Goal: Entertainment & Leisure: Consume media (video, audio)

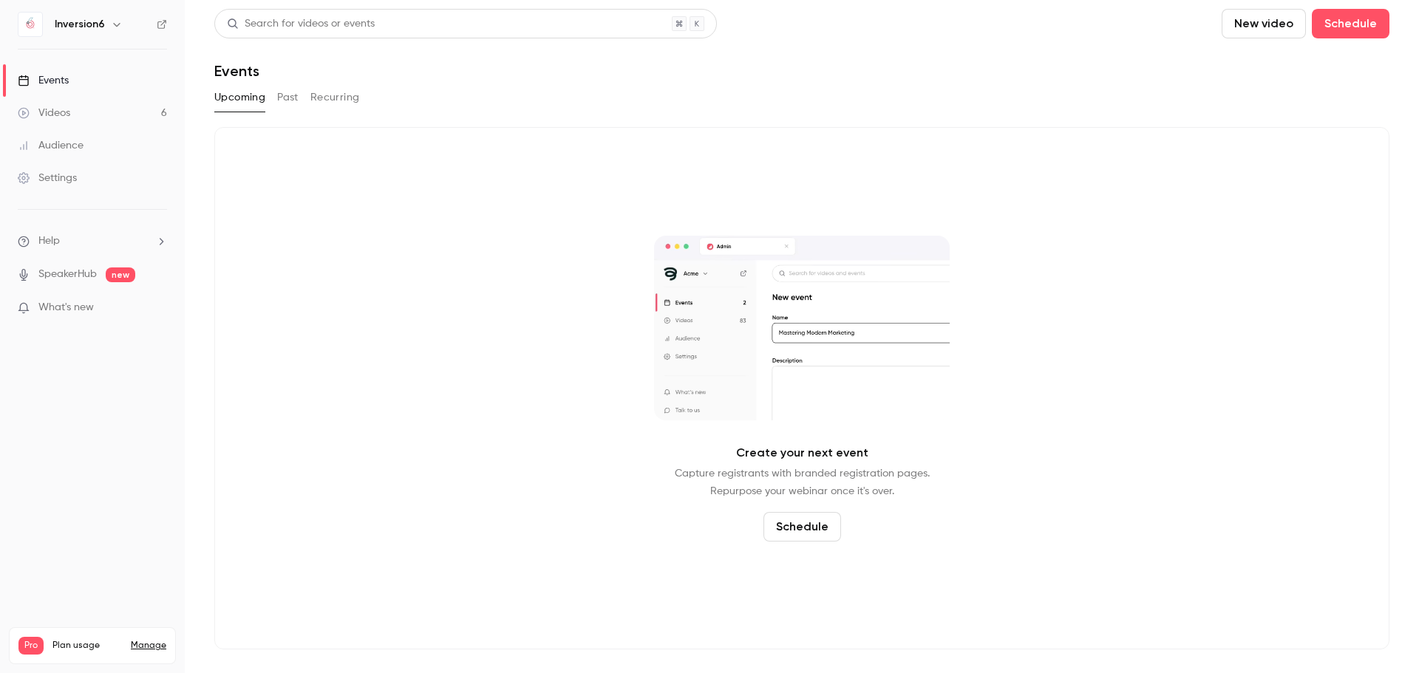
drag, startPoint x: 137, startPoint y: 565, endPoint x: 146, endPoint y: 573, distance: 12.1
click at [137, 640] on link "Manage" at bounding box center [148, 646] width 35 height 12
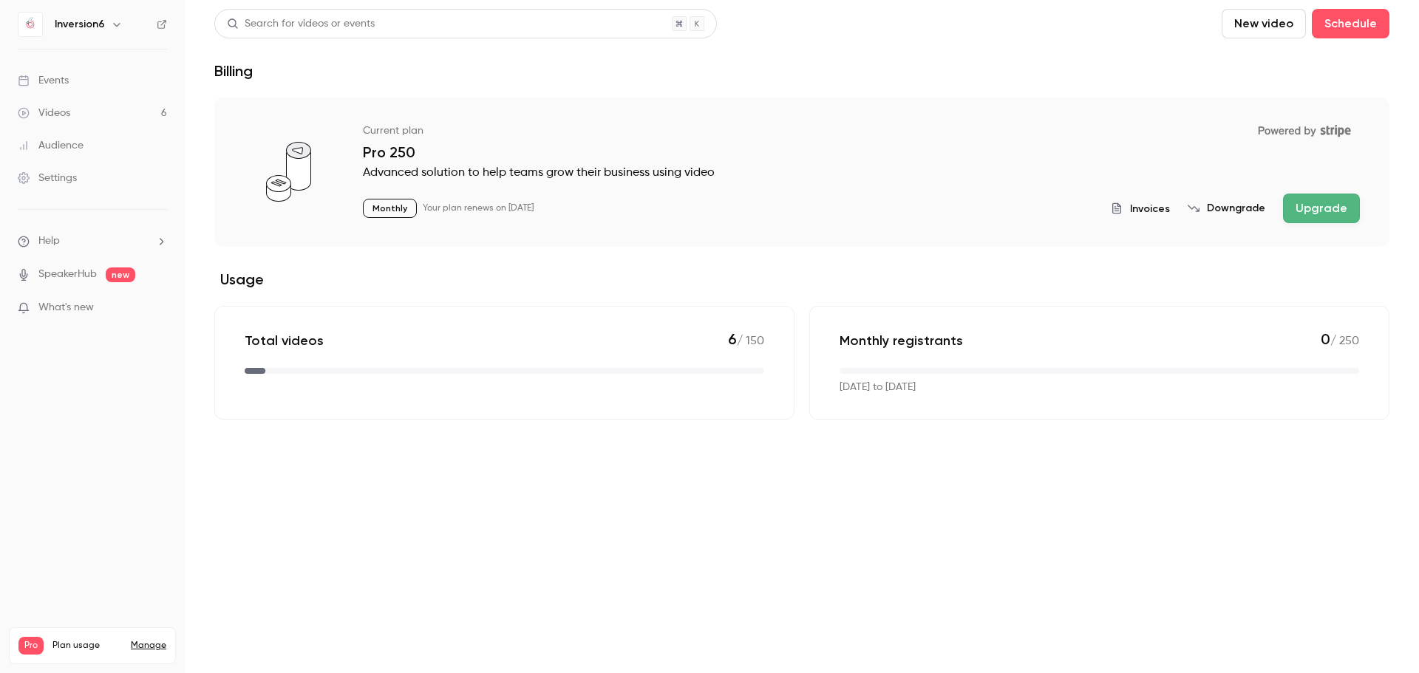
click at [155, 29] on div "Inversion6" at bounding box center [92, 24] width 149 height 25
click at [98, 24] on h6 "Inversion6" at bounding box center [80, 24] width 50 height 15
click at [112, 28] on icon "button" at bounding box center [117, 24] width 12 height 12
click at [107, 205] on link "Log out" at bounding box center [124, 215] width 222 height 38
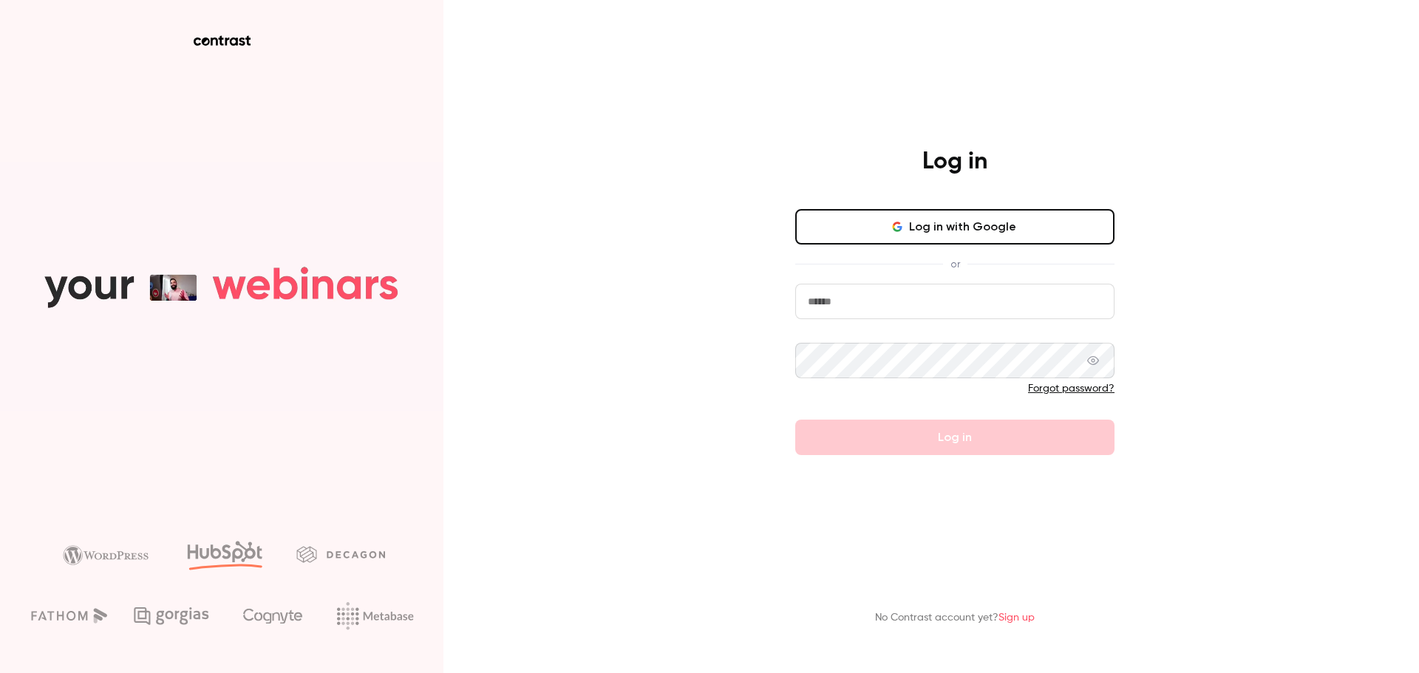
type input "**********"
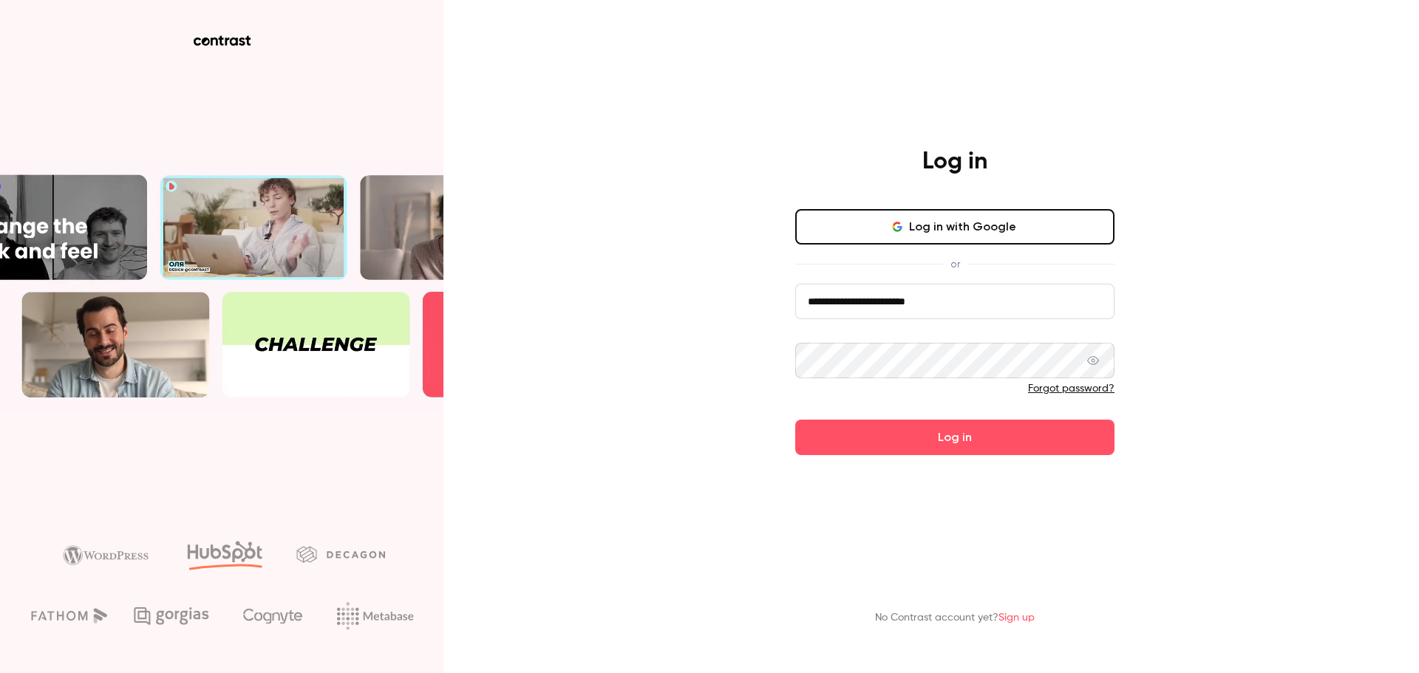
click at [933, 438] on button "Log in" at bounding box center [954, 437] width 319 height 35
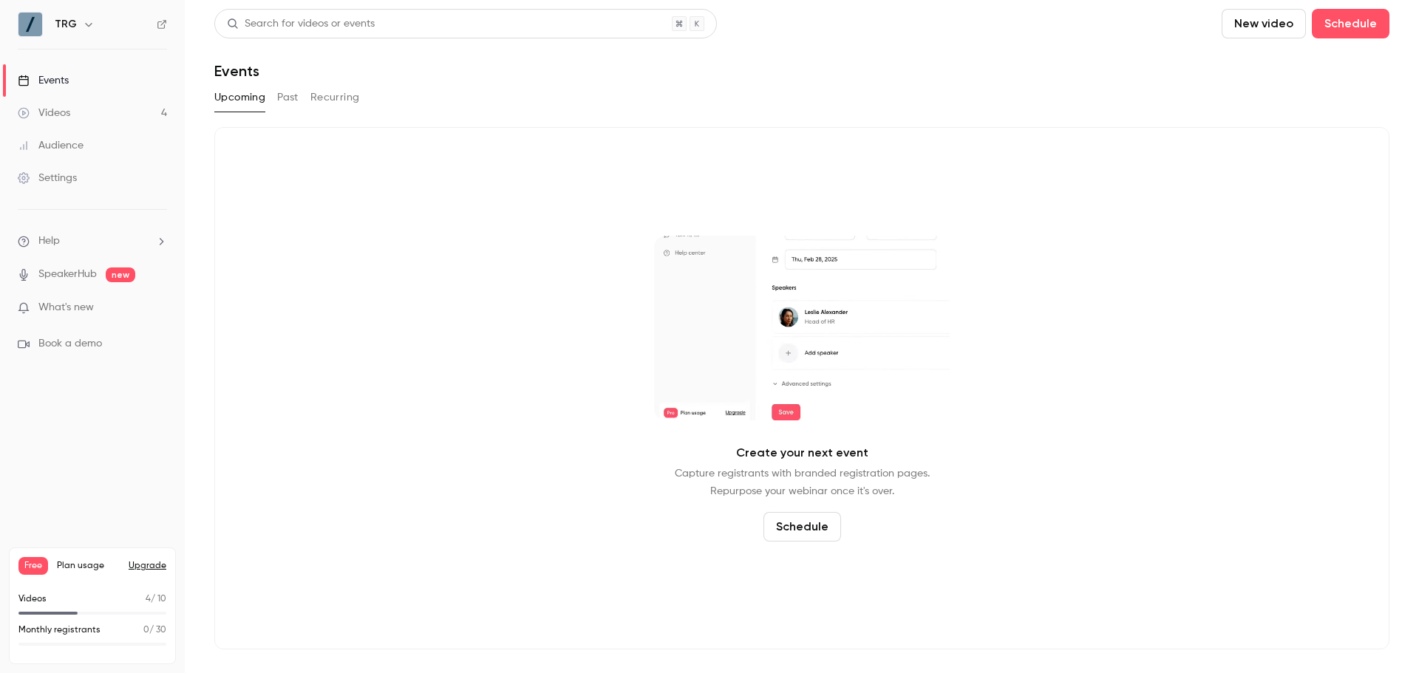
click at [109, 120] on link "Videos 4" at bounding box center [92, 113] width 185 height 33
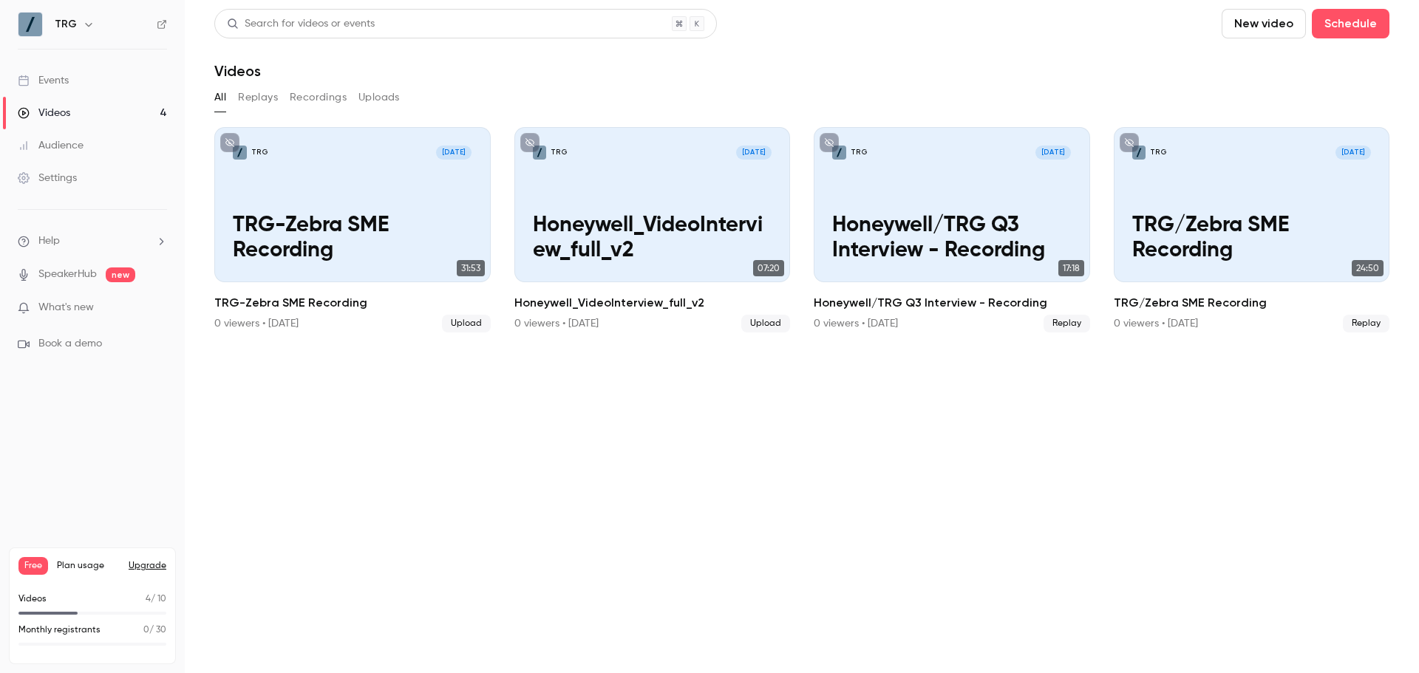
click at [1248, 39] on header "Search for videos or events New video Schedule Videos" at bounding box center [801, 44] width 1175 height 71
click at [1251, 32] on button "New video" at bounding box center [1264, 24] width 84 height 30
click at [1249, 100] on icon at bounding box center [1244, 103] width 12 height 12
